Goal: Task Accomplishment & Management: Use online tool/utility

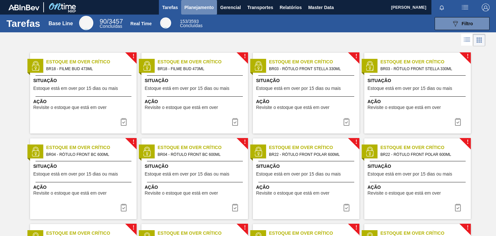
click at [212, 7] on span "Planejamento" at bounding box center [199, 8] width 29 height 8
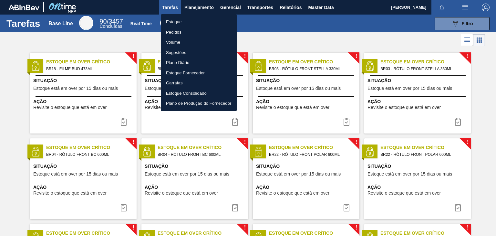
click at [185, 21] on li "Estoque" at bounding box center [199, 22] width 76 height 10
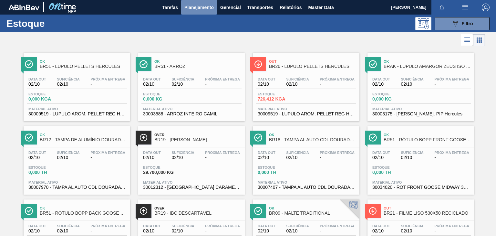
click at [199, 8] on span "Planejamento" at bounding box center [199, 8] width 29 height 8
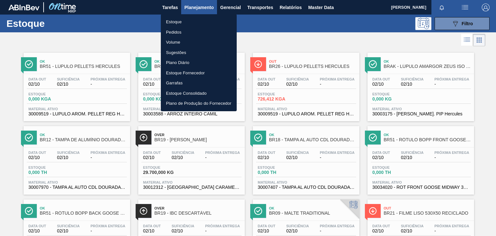
click at [182, 21] on li "Estoque" at bounding box center [199, 22] width 76 height 10
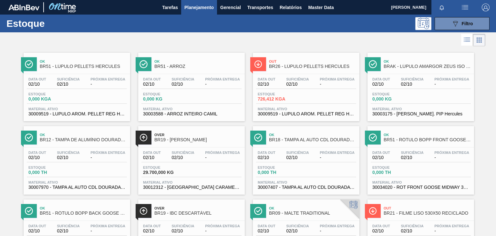
click at [195, 8] on span "Planejamento" at bounding box center [199, 8] width 29 height 8
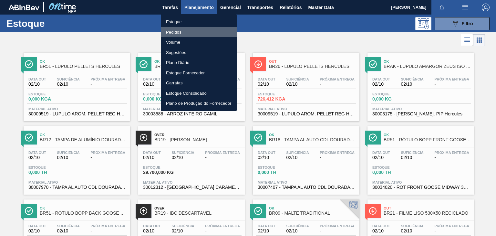
click at [175, 30] on li "Pedidos" at bounding box center [199, 32] width 76 height 10
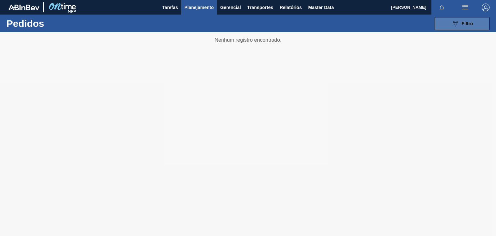
click at [452, 26] on icon "089F7B8B-B2A5-4AFE-B5C0-19BA573D28AC" at bounding box center [456, 24] width 8 height 8
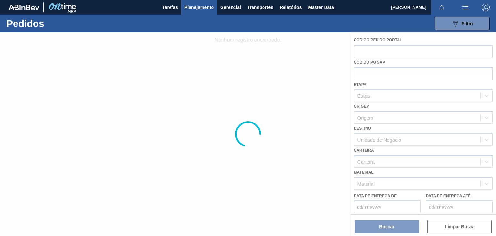
click at [327, 68] on div at bounding box center [248, 134] width 496 height 204
click at [469, 21] on span "Filtro" at bounding box center [467, 23] width 11 height 5
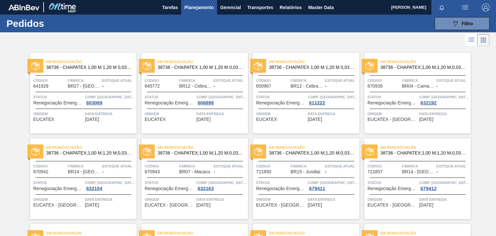
click at [472, 39] on icon at bounding box center [472, 39] width 5 height 0
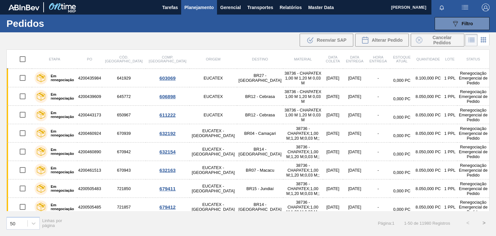
click at [23, 61] on input "checkbox" at bounding box center [23, 59] width 14 height 14
checkbox input "true"
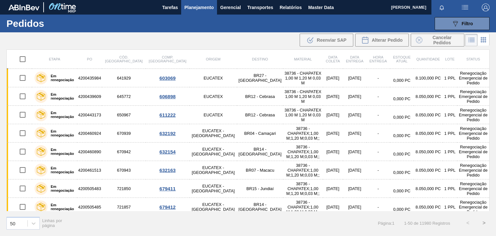
checkbox input "true"
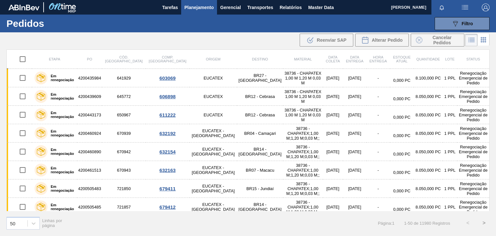
checkbox input "true"
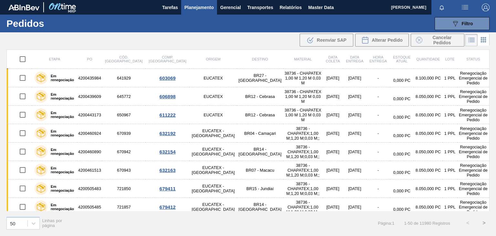
checkbox input "true"
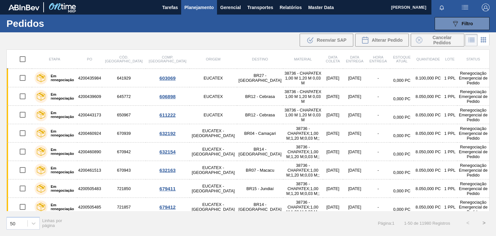
checkbox input "true"
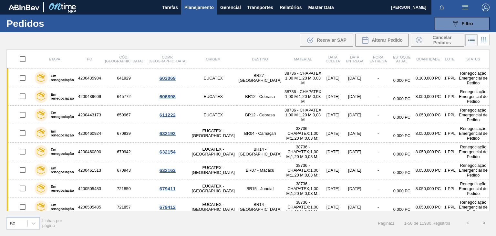
checkbox input "true"
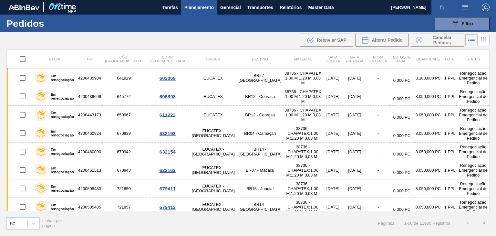
checkbox input "true"
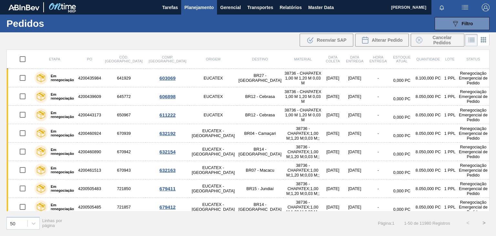
checkbox input "true"
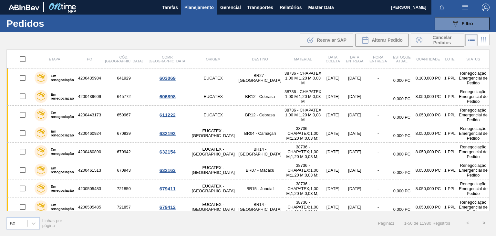
checkbox input "true"
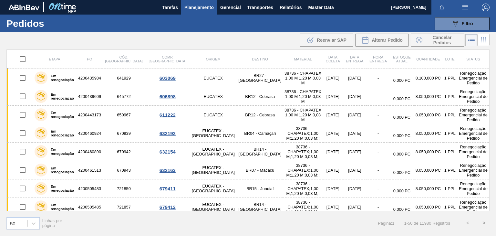
checkbox input "true"
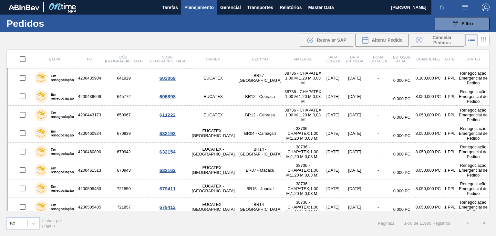
checkbox input "true"
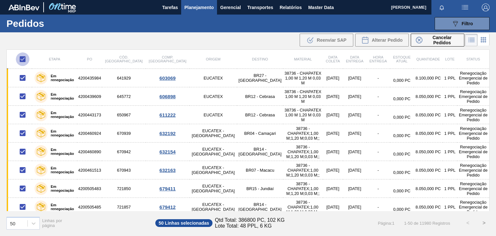
click at [22, 59] on input "checkbox" at bounding box center [23, 59] width 14 height 14
checkbox input "false"
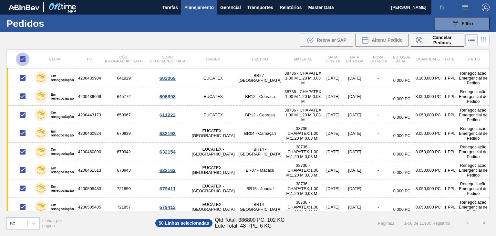
checkbox input "false"
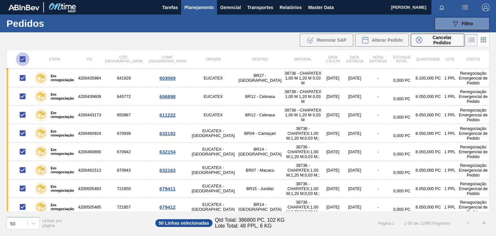
checkbox input "false"
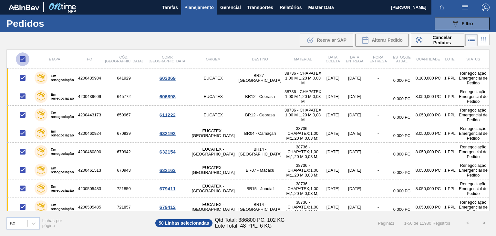
checkbox input "false"
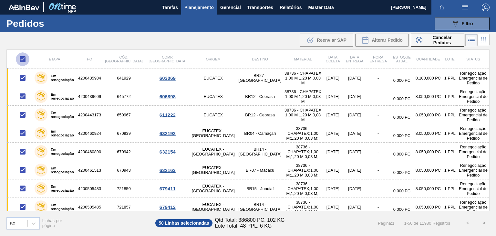
checkbox input "false"
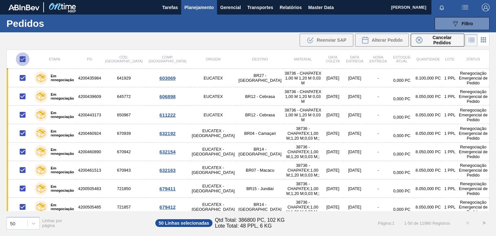
checkbox input "false"
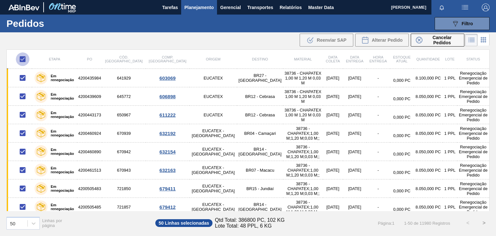
checkbox input "false"
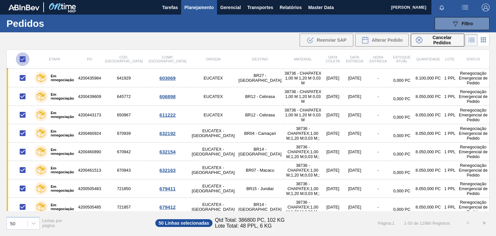
checkbox input "false"
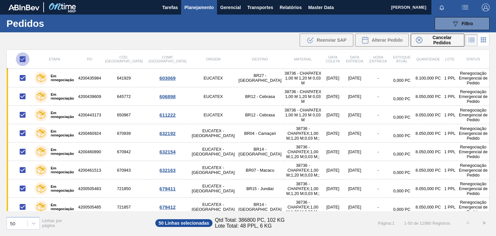
checkbox input "false"
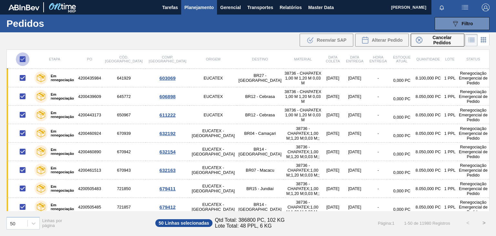
checkbox input "false"
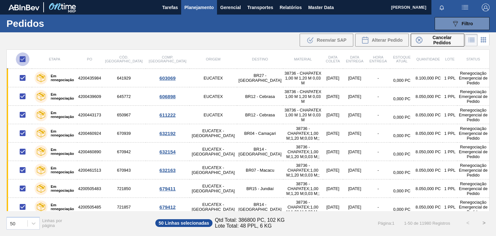
checkbox input "false"
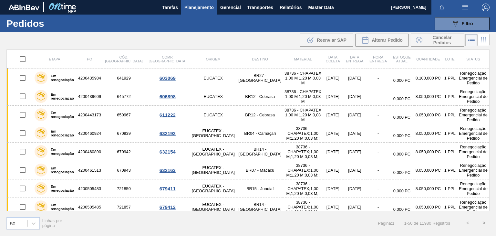
click at [22, 59] on input "checkbox" at bounding box center [23, 59] width 14 height 14
checkbox input "true"
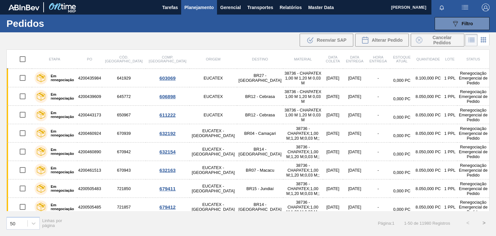
checkbox input "true"
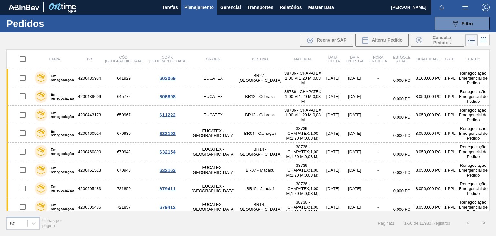
checkbox input "true"
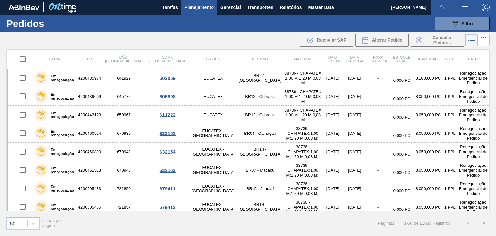
checkbox input "true"
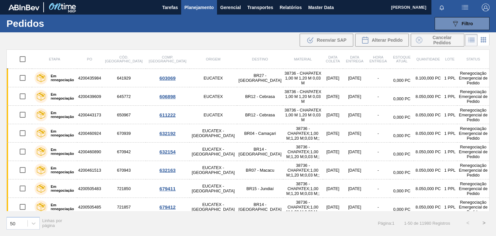
checkbox input "true"
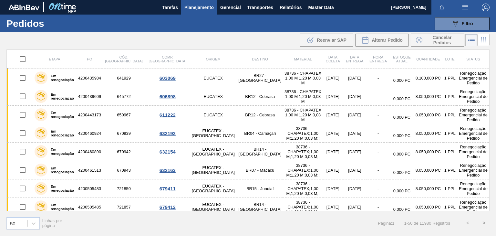
checkbox input "true"
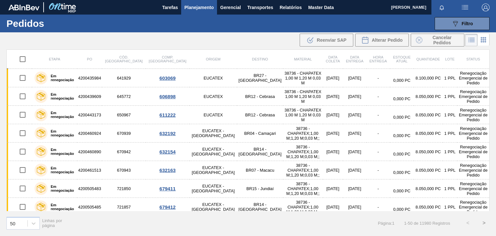
checkbox input "true"
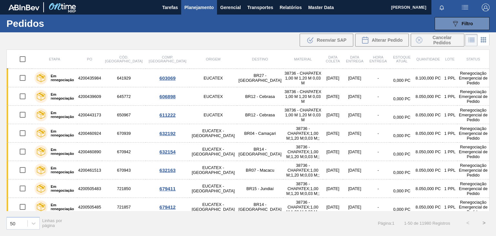
checkbox input "true"
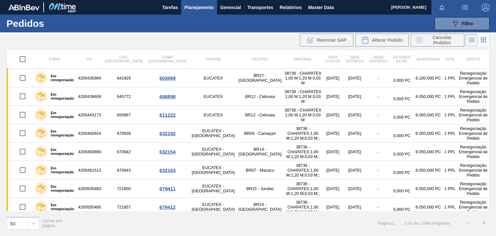
checkbox input "true"
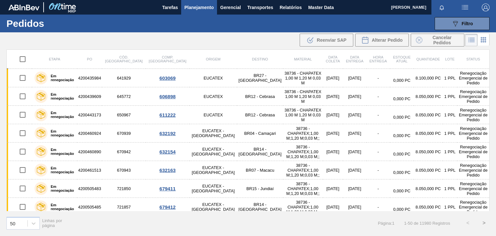
checkbox input "true"
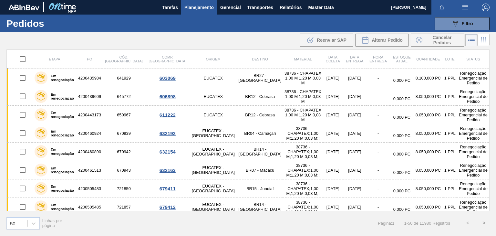
checkbox input "true"
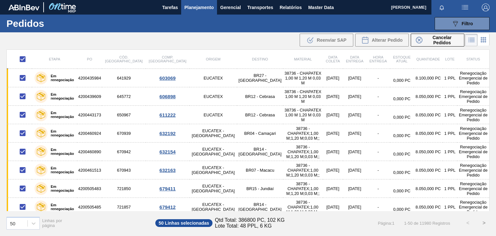
click at [22, 59] on input "checkbox" at bounding box center [23, 59] width 14 height 14
checkbox input "false"
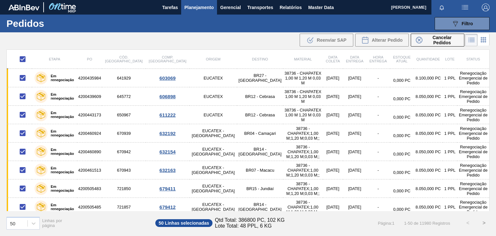
checkbox input "false"
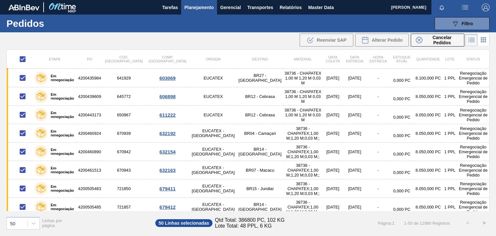
checkbox input "false"
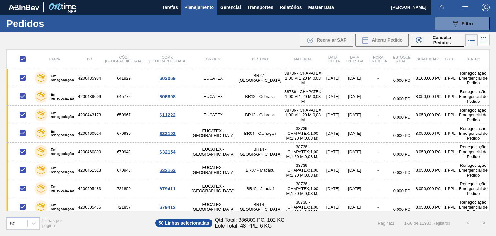
checkbox input "false"
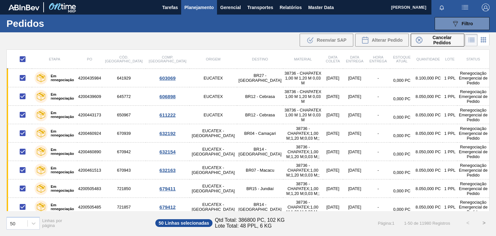
checkbox input "false"
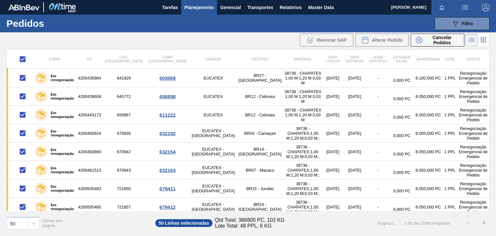
checkbox input "false"
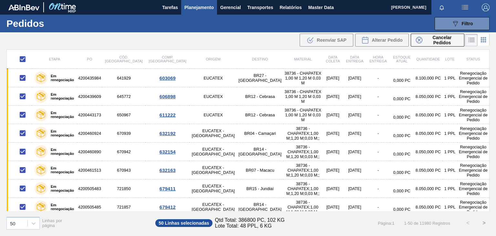
checkbox input "false"
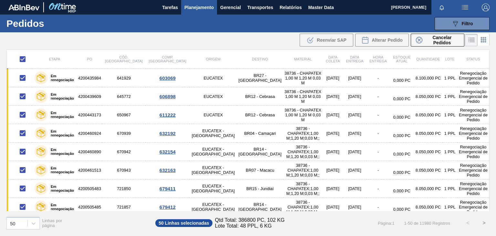
checkbox input "false"
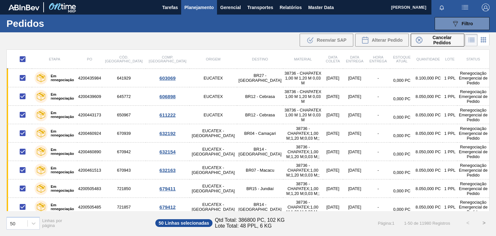
checkbox input "false"
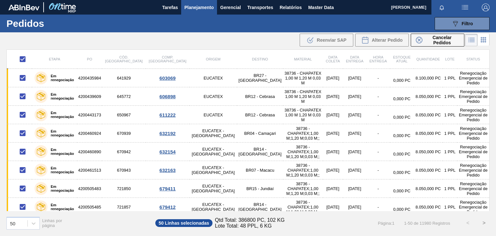
checkbox input "false"
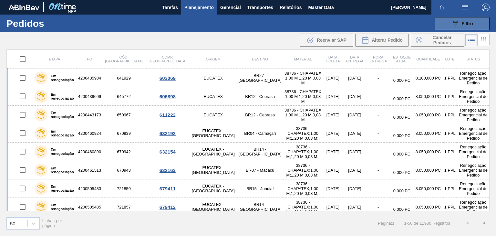
click at [462, 21] on span "Filtro" at bounding box center [467, 23] width 11 height 5
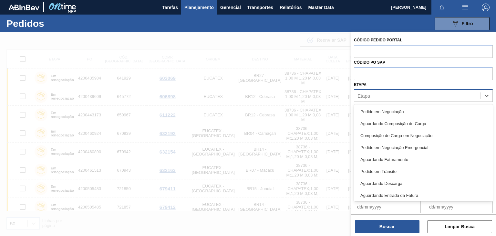
click at [398, 96] on div "Etapa" at bounding box center [418, 95] width 126 height 9
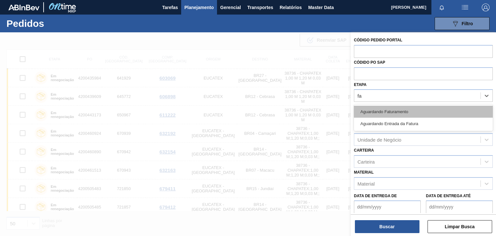
click at [402, 113] on div "Aguardando Faturamento" at bounding box center [423, 112] width 139 height 12
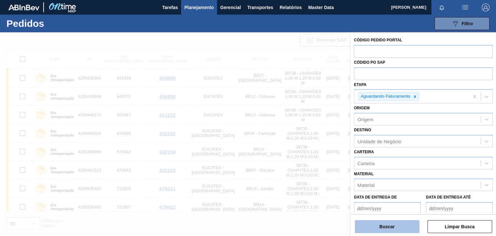
click at [391, 221] on button "Buscar" at bounding box center [387, 226] width 65 height 13
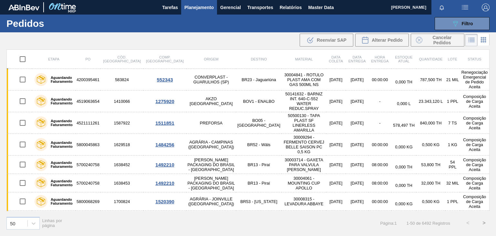
click at [21, 58] on input "checkbox" at bounding box center [23, 59] width 14 height 14
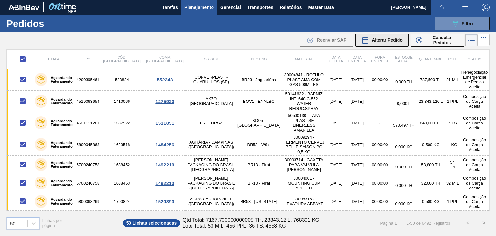
click at [376, 37] on span "Alterar Pedido" at bounding box center [387, 39] width 31 height 5
